Goal: Information Seeking & Learning: Learn about a topic

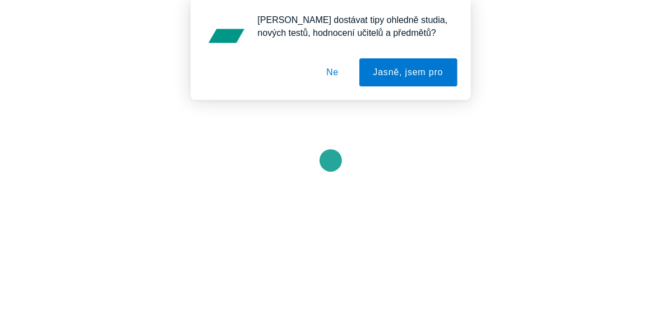
click at [333, 77] on button "Ne" at bounding box center [332, 72] width 40 height 28
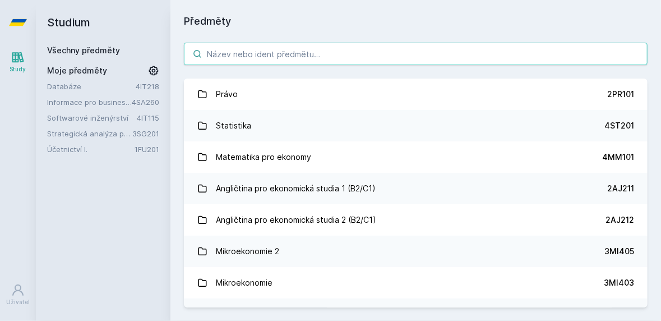
click at [249, 57] on input "search" at bounding box center [416, 54] width 464 height 22
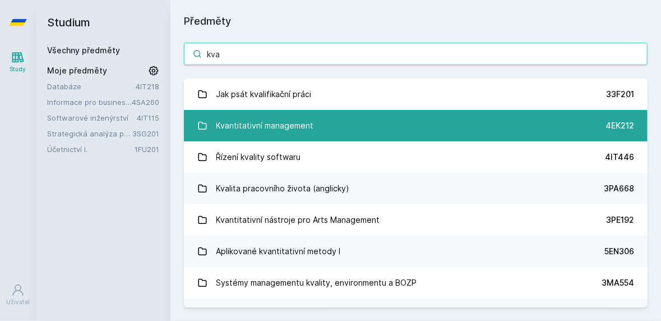
type input "kva"
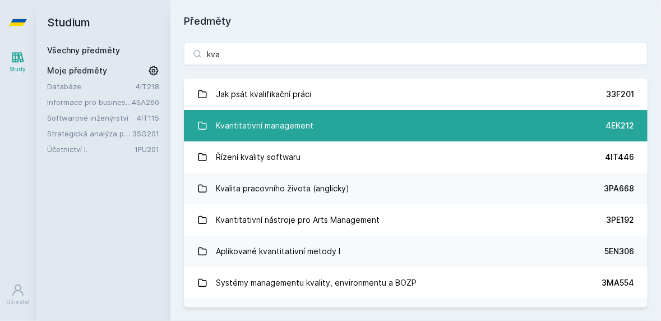
click at [225, 127] on div "Kvantitativní management" at bounding box center [266, 125] width 98 height 22
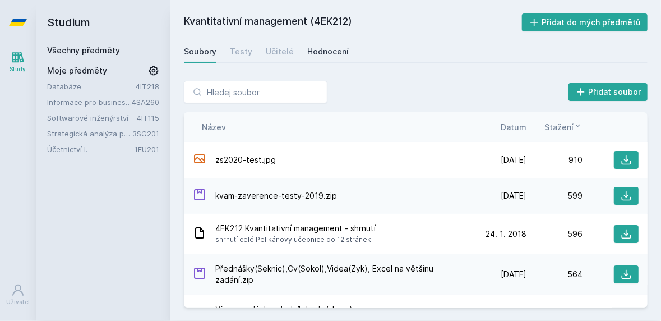
click at [324, 50] on div "Hodnocení" at bounding box center [328, 51] width 42 height 11
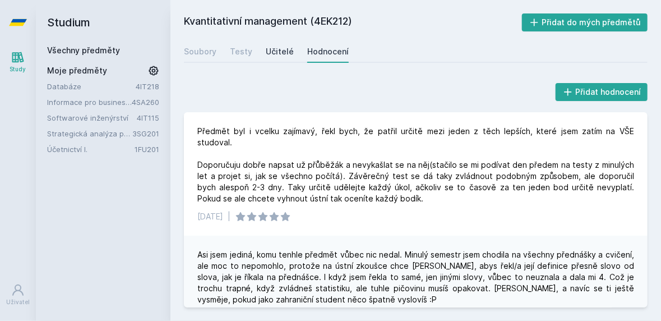
click at [274, 57] on div "Učitelé" at bounding box center [280, 51] width 28 height 11
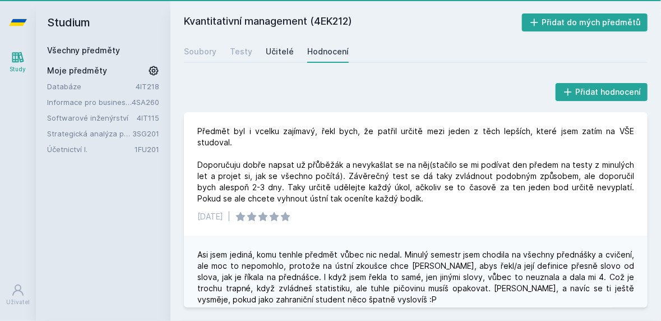
click at [275, 50] on div "Učitelé" at bounding box center [280, 51] width 28 height 11
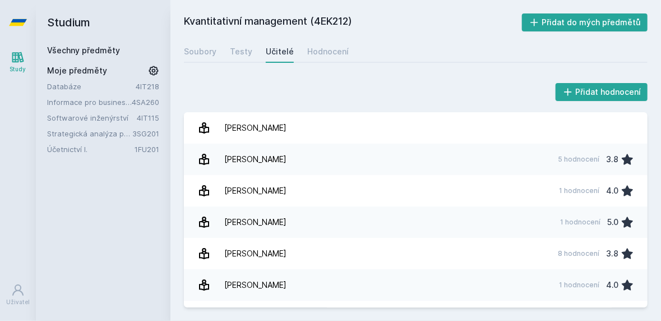
click at [103, 52] on link "Všechny předměty" at bounding box center [83, 50] width 73 height 10
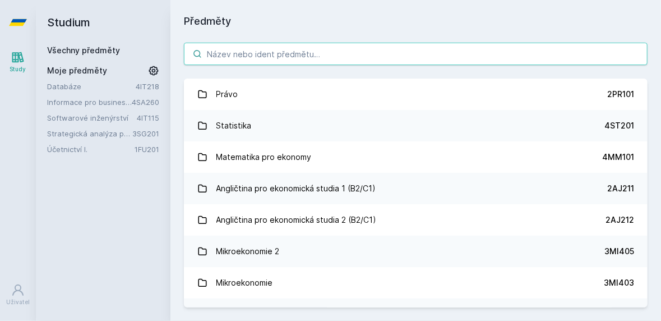
click at [273, 53] on input "search" at bounding box center [416, 54] width 464 height 22
click at [387, 53] on input "search" at bounding box center [416, 54] width 464 height 22
click at [403, 50] on input "search" at bounding box center [416, 54] width 464 height 22
click at [326, 49] on input "search" at bounding box center [416, 54] width 464 height 22
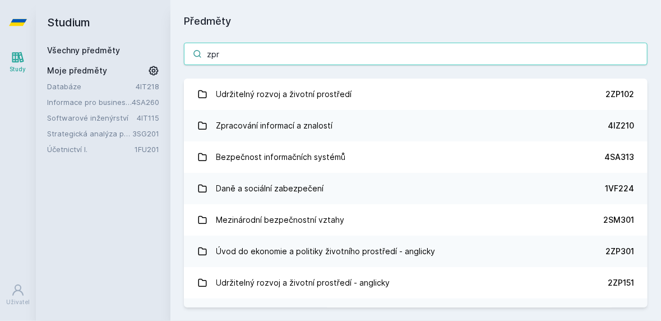
type input "zpra"
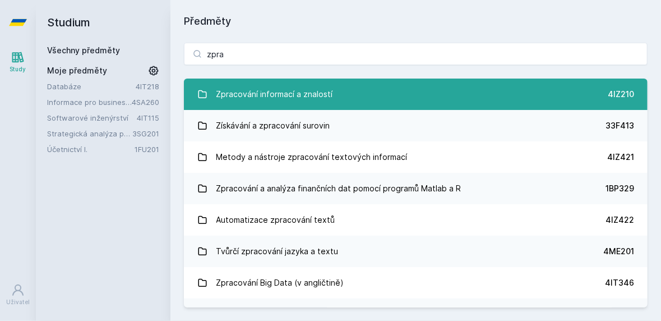
click at [362, 98] on link "Zpracování informací a znalostí 4IZ210" at bounding box center [416, 94] width 464 height 31
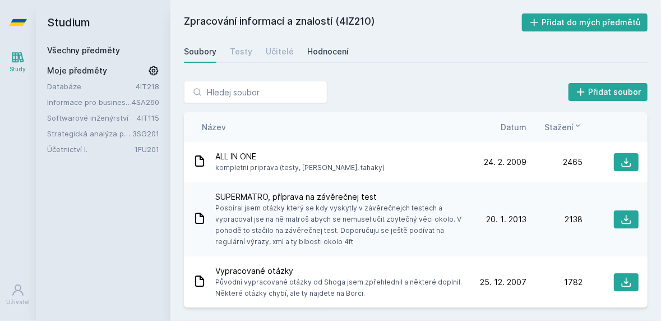
click at [324, 47] on div "Hodnocení" at bounding box center [328, 51] width 42 height 11
